Goal: Task Accomplishment & Management: Manage account settings

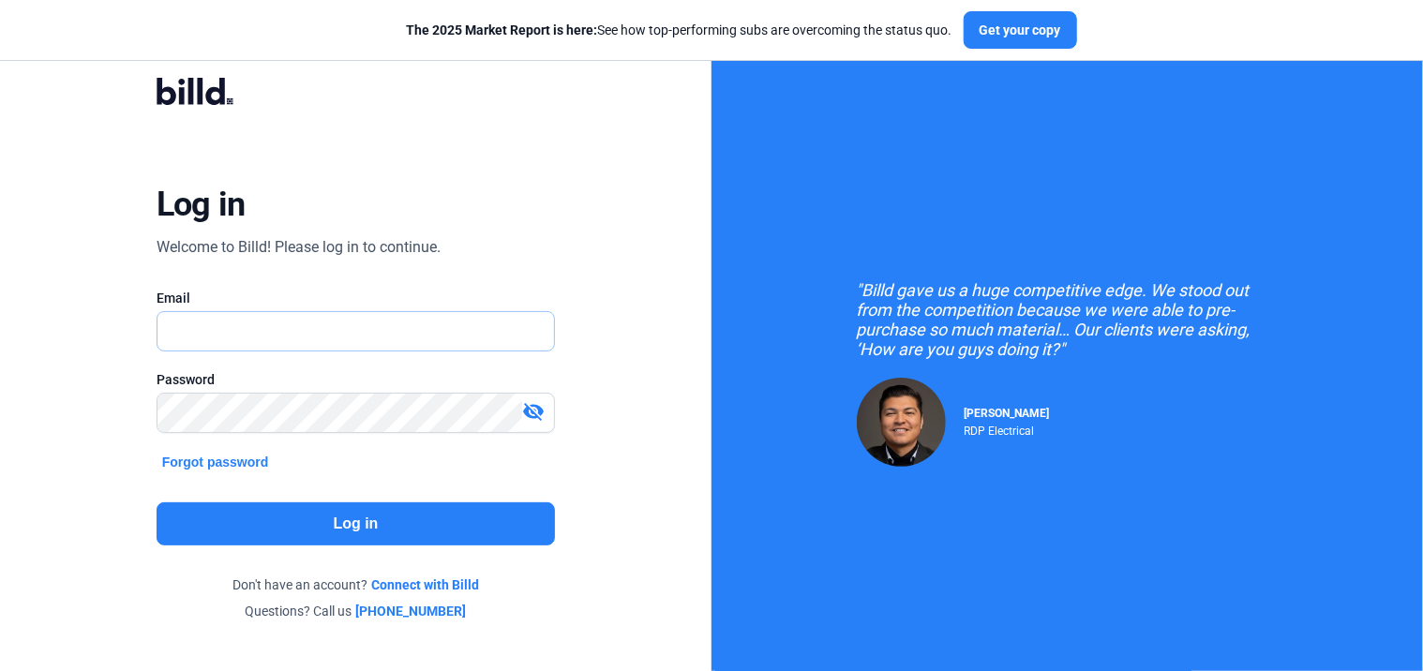
type input "[PERSON_NAME][EMAIL_ADDRESS][PERSON_NAME][DOMAIN_NAME]"
click at [533, 514] on button "Log in" at bounding box center [356, 524] width 399 height 43
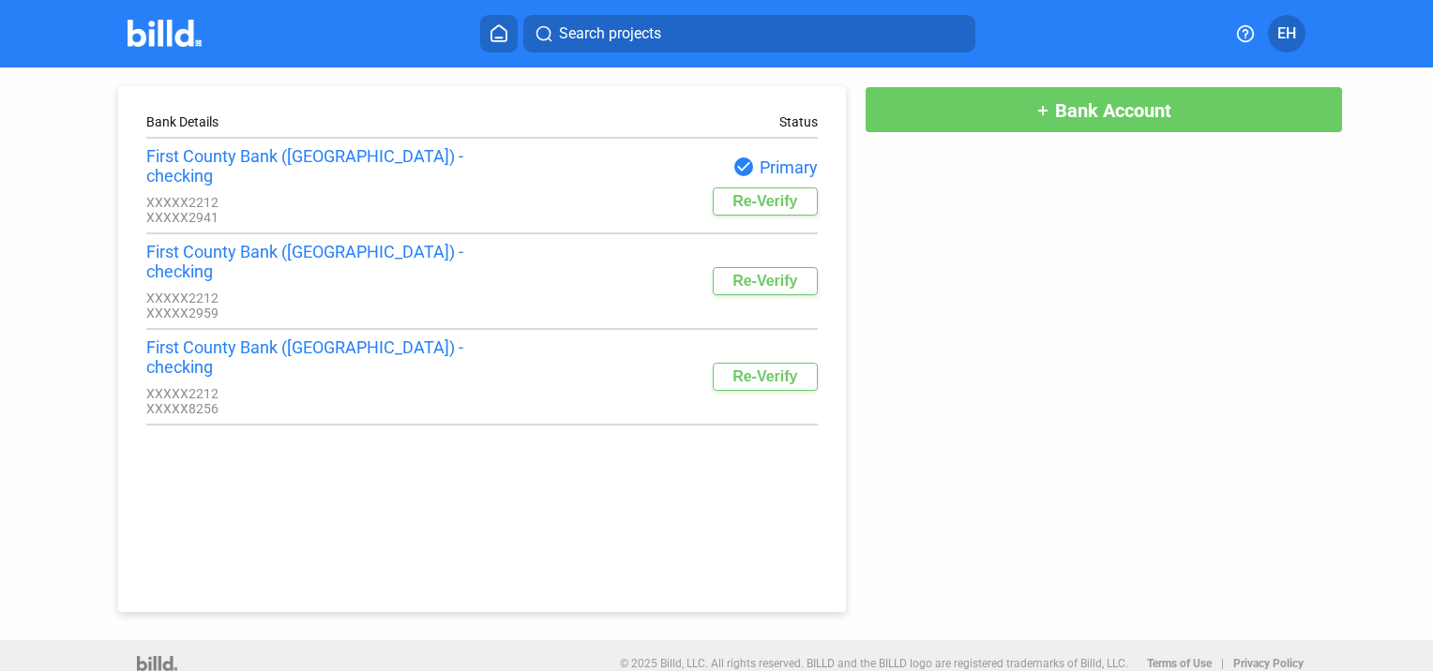
click at [506, 35] on icon at bounding box center [498, 33] width 15 height 16
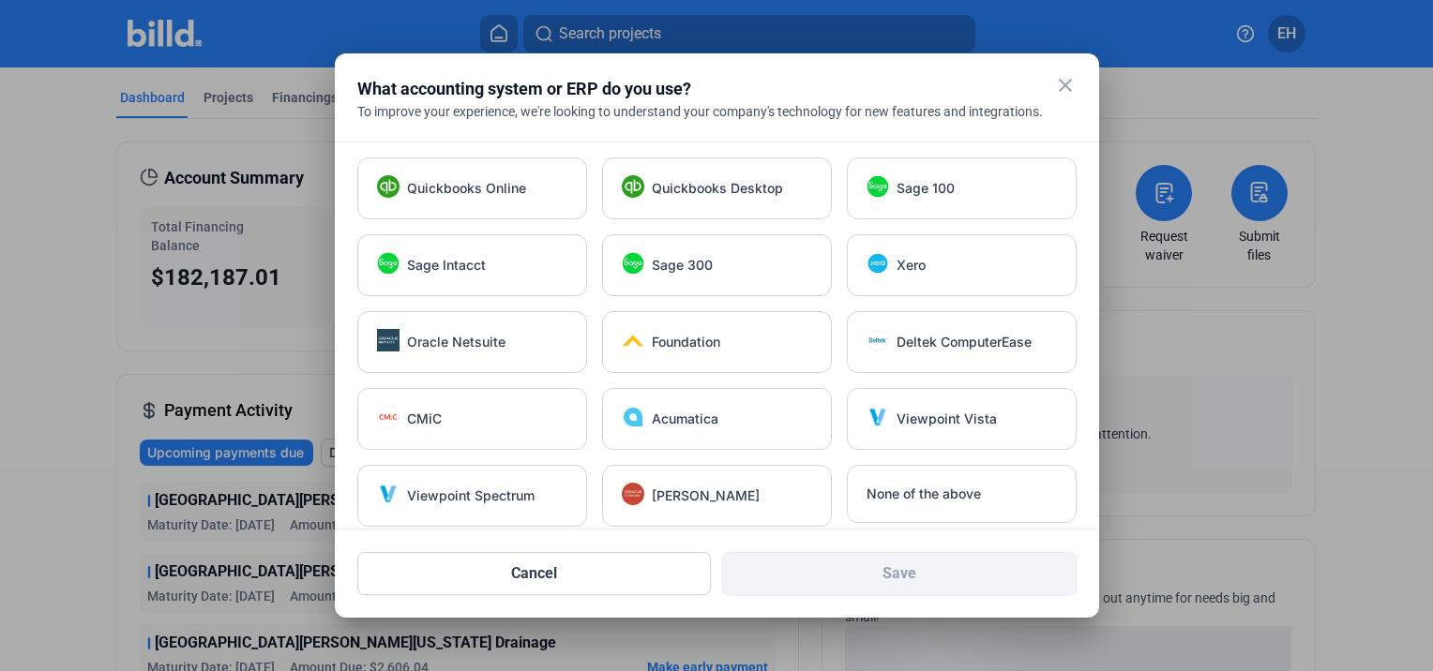
click at [1069, 86] on mat-icon "close" at bounding box center [1065, 85] width 23 height 23
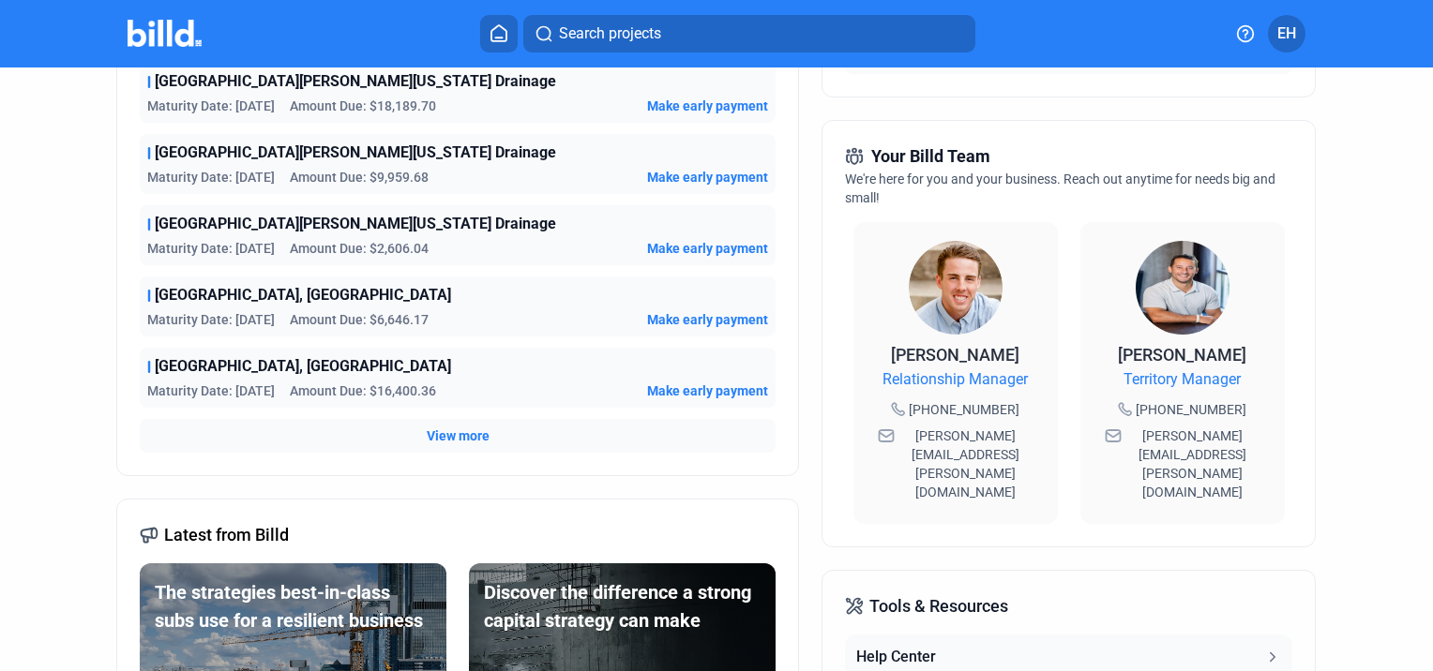
scroll to position [138, 0]
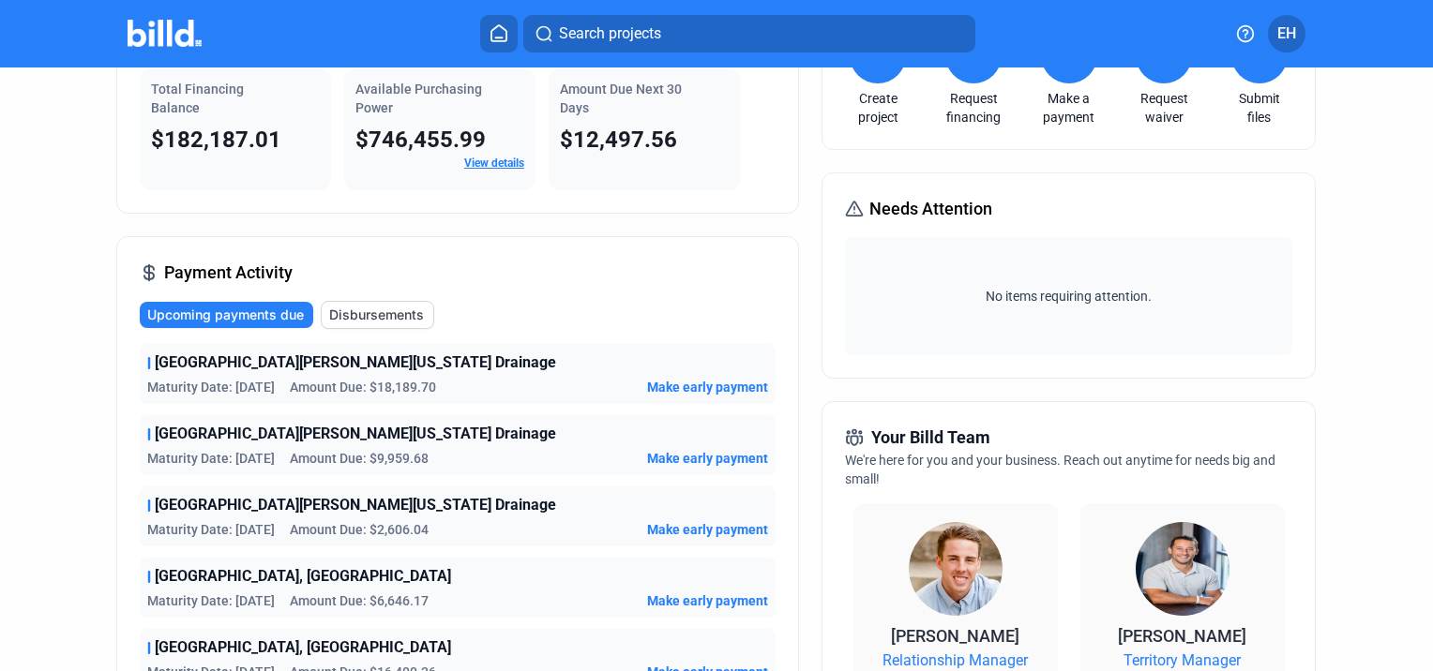
click at [472, 165] on link "View details" at bounding box center [494, 163] width 60 height 13
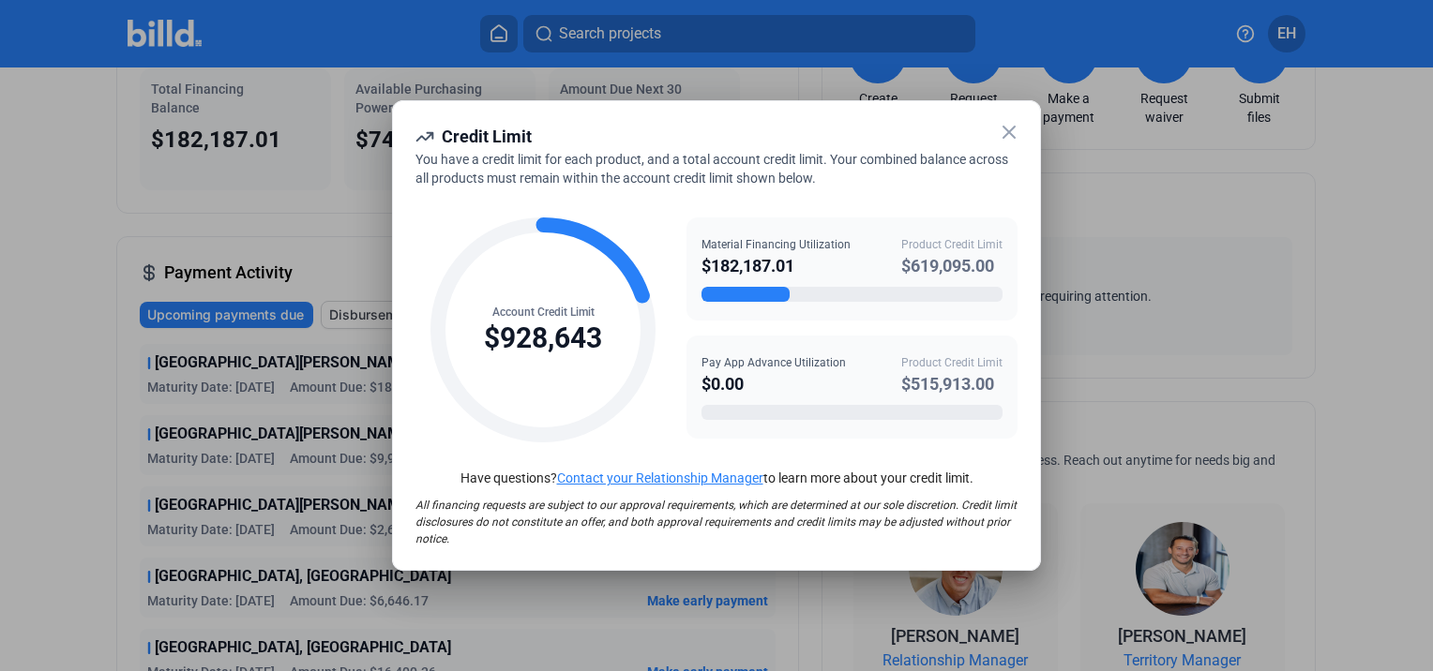
click at [1016, 135] on icon at bounding box center [1009, 132] width 23 height 23
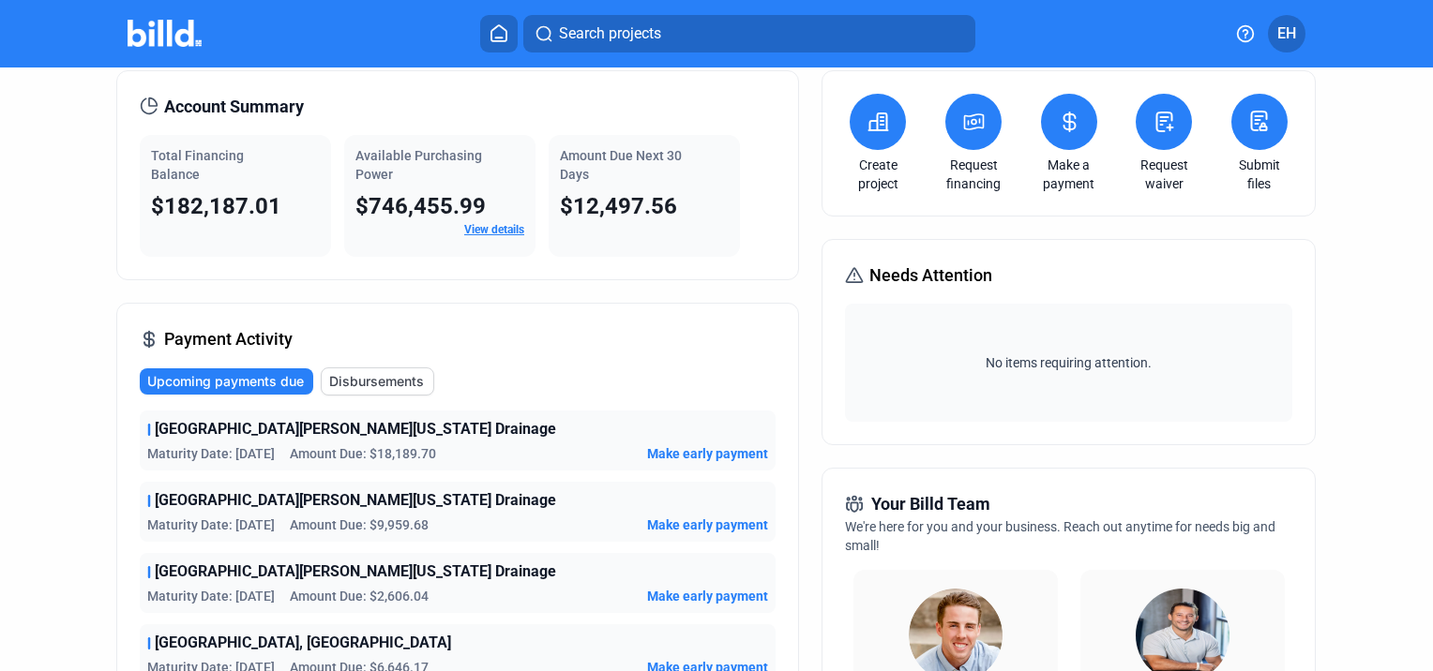
scroll to position [0, 0]
